Goal: Task Accomplishment & Management: Complete application form

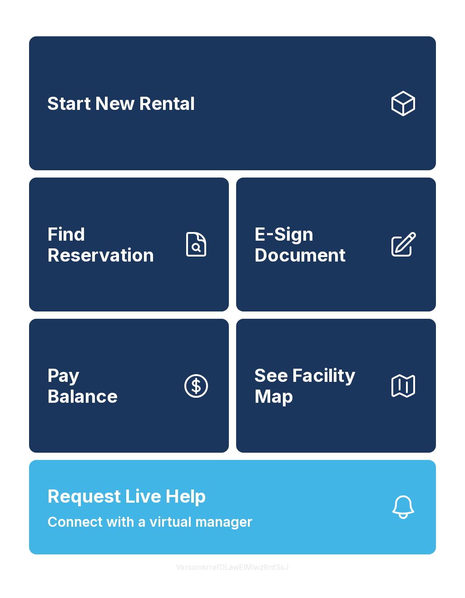
click at [350, 252] on span "E-Sign Document" at bounding box center [317, 244] width 127 height 41
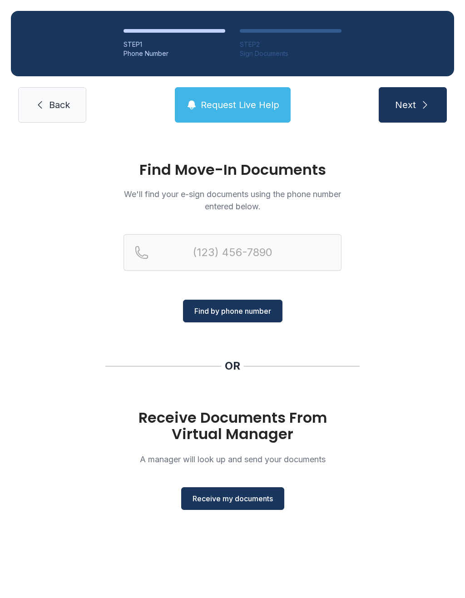
click at [240, 500] on span "Receive my documents" at bounding box center [232, 498] width 80 height 11
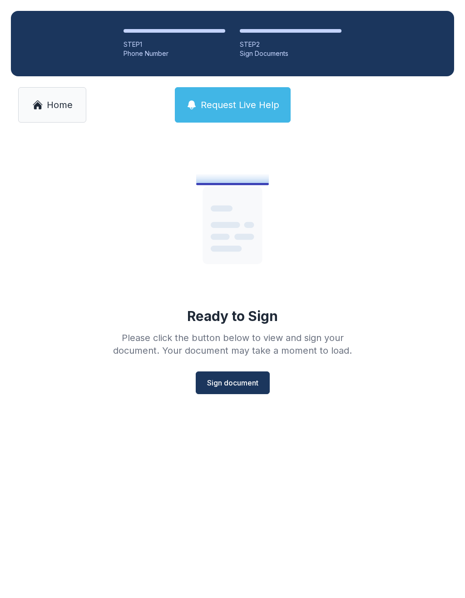
click at [41, 83] on div "STEP 1 Phone Number STEP 2 Sign Documents Home Request Live Help" at bounding box center [232, 66] width 465 height 133
click at [64, 112] on link "Home" at bounding box center [52, 104] width 68 height 35
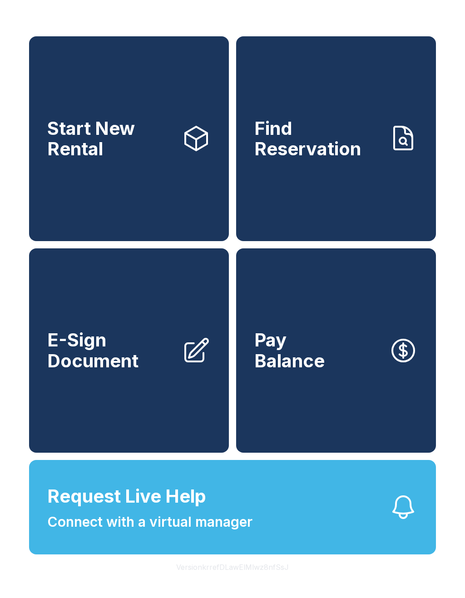
click at [88, 411] on link "E-Sign Document" at bounding box center [129, 350] width 200 height 205
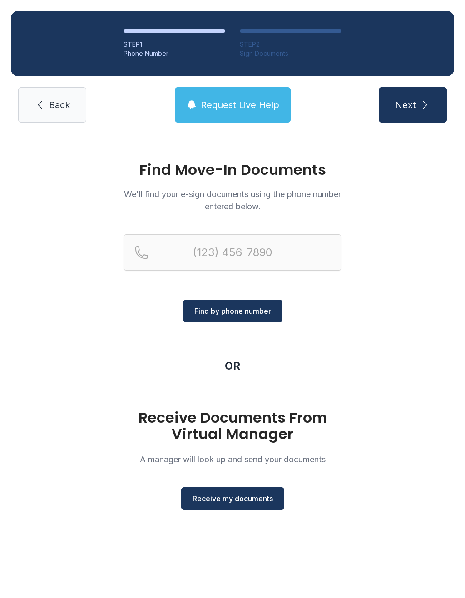
click at [232, 500] on span "Receive my documents" at bounding box center [232, 498] width 80 height 11
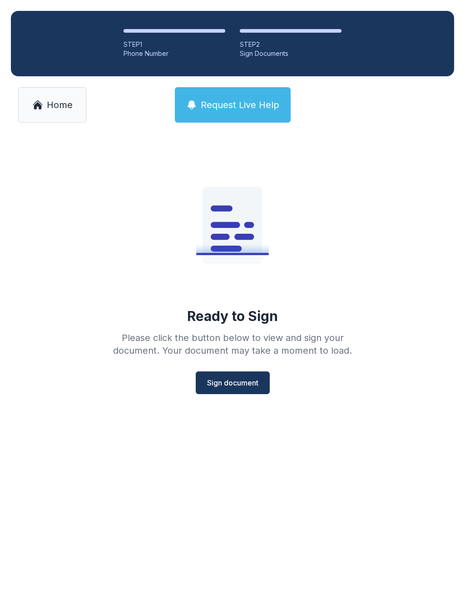
click at [63, 104] on span "Home" at bounding box center [60, 104] width 26 height 13
